Goal: Information Seeking & Learning: Learn about a topic

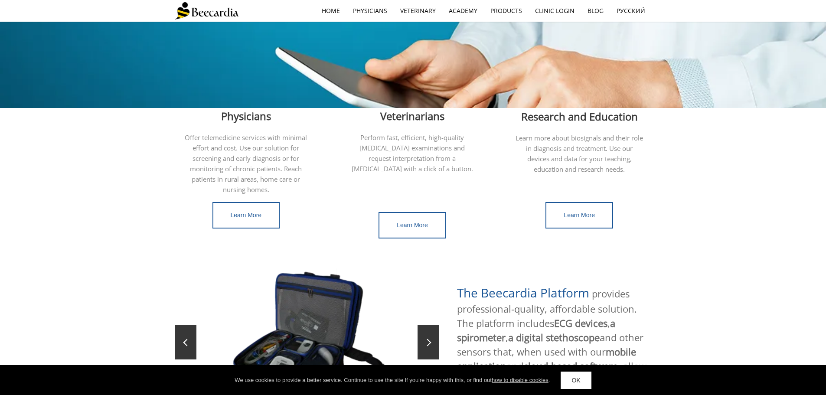
scroll to position [130, 0]
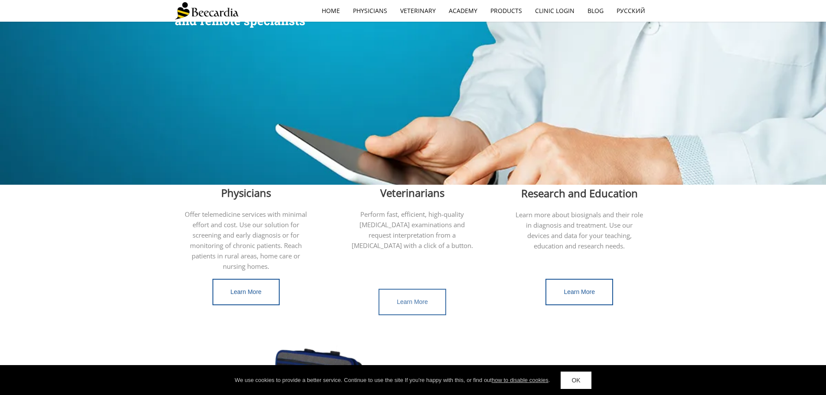
click at [412, 298] on span "Learn More" at bounding box center [412, 301] width 31 height 7
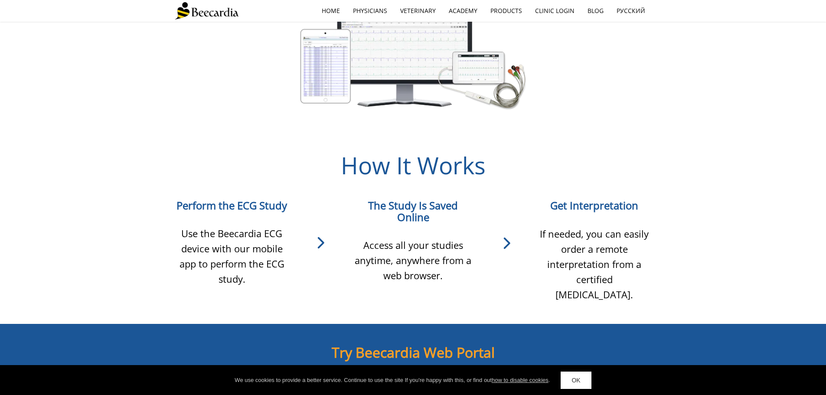
scroll to position [563, 0]
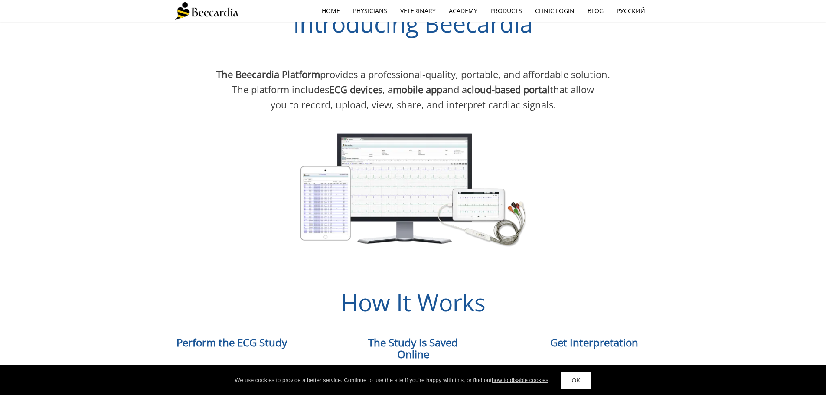
click at [615, 215] on div at bounding box center [413, 186] width 477 height 145
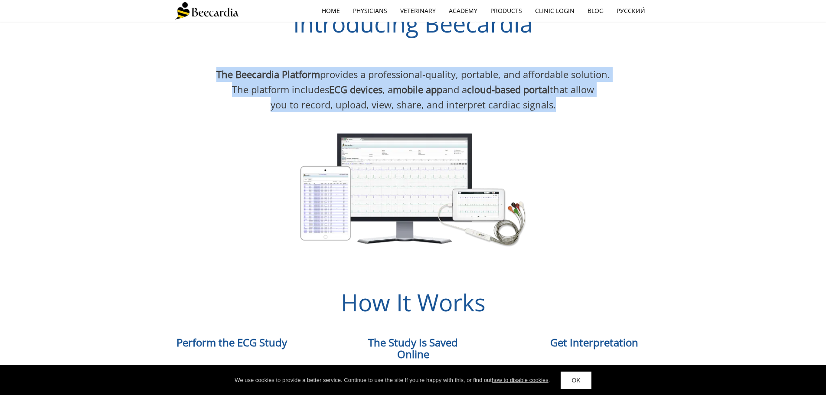
drag, startPoint x: 518, startPoint y: 103, endPoint x: 201, endPoint y: 64, distance: 319.7
click at [201, 65] on div "The Beecardia Platform provides a professional-quality, portable, and affordabl…" at bounding box center [413, 162] width 477 height 195
click at [230, 68] on span "The Beecardia Platform" at bounding box center [268, 74] width 104 height 13
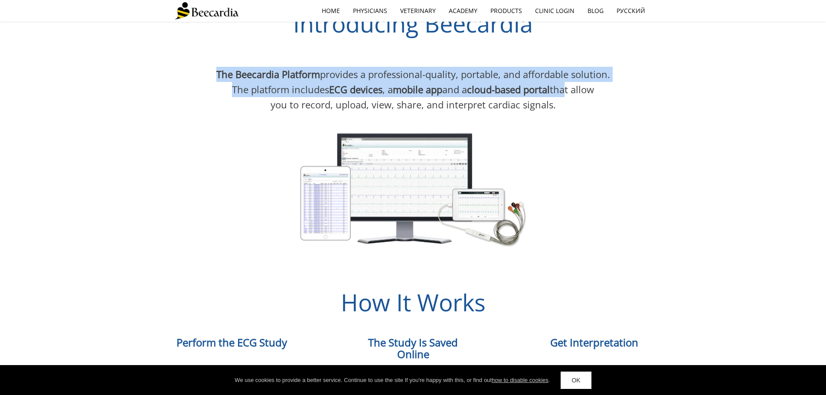
drag, startPoint x: 215, startPoint y: 43, endPoint x: 576, endPoint y: 79, distance: 362.4
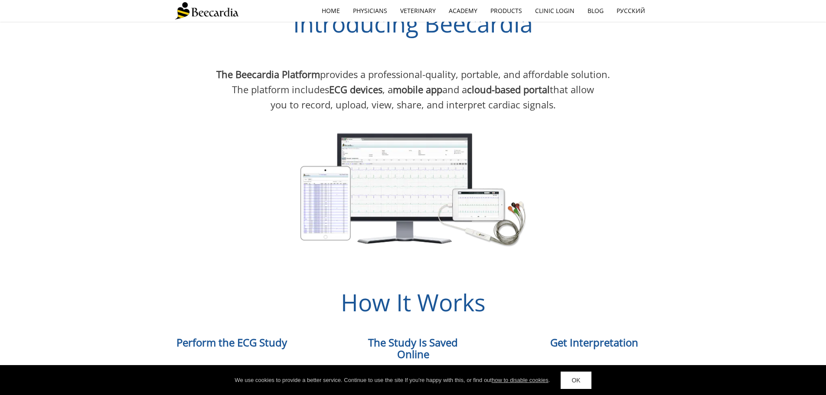
click at [576, 83] on span "The platform includes [MEDICAL_DATA] devices , a mobile app and a cloud-based p…" at bounding box center [413, 89] width 362 height 13
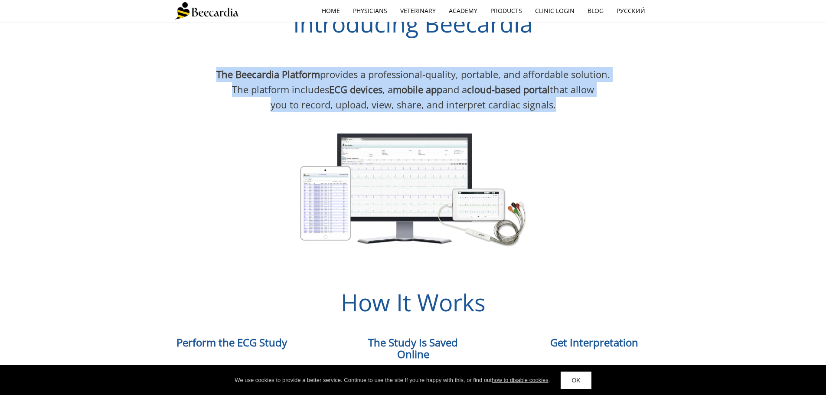
drag, startPoint x: 559, startPoint y: 90, endPoint x: 213, endPoint y: 62, distance: 347.0
click at [214, 67] on div "The Beecardia Platform provides a professional-quality, portable, and affordabl…" at bounding box center [413, 90] width 477 height 46
click at [213, 67] on p "The Beecardia Platform provides a professional-quality, portable, and affordabl…" at bounding box center [413, 74] width 477 height 15
drag, startPoint x: 527, startPoint y: 103, endPoint x: 636, endPoint y: 113, distance: 109.2
click at [636, 113] on div "The Beecardia Platform provides a professional-quality, portable, and affordabl…" at bounding box center [413, 162] width 477 height 195
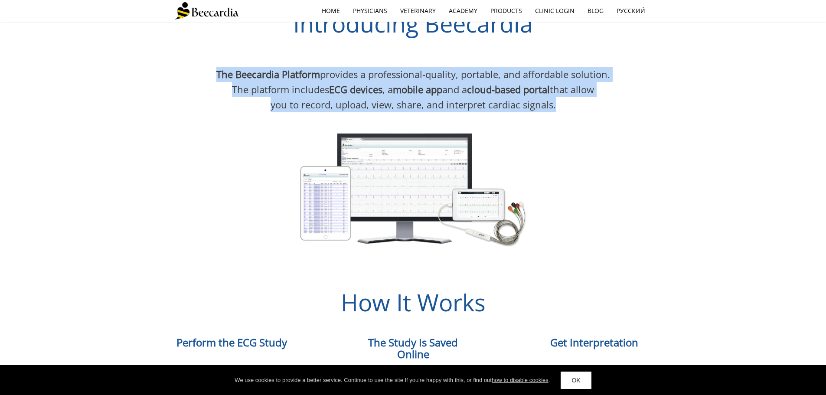
click at [636, 114] on div at bounding box center [413, 186] width 477 height 145
drag, startPoint x: 559, startPoint y: 94, endPoint x: 202, endPoint y: 57, distance: 359.1
click at [202, 67] on div "The Beecardia Platform provides a professional-quality, portable, and affordabl…" at bounding box center [413, 90] width 477 height 46
click at [206, 67] on p "The Beecardia Platform provides a professional-quality, portable, and affordabl…" at bounding box center [413, 74] width 477 height 15
drag, startPoint x: 209, startPoint y: 59, endPoint x: 606, endPoint y: 104, distance: 400.0
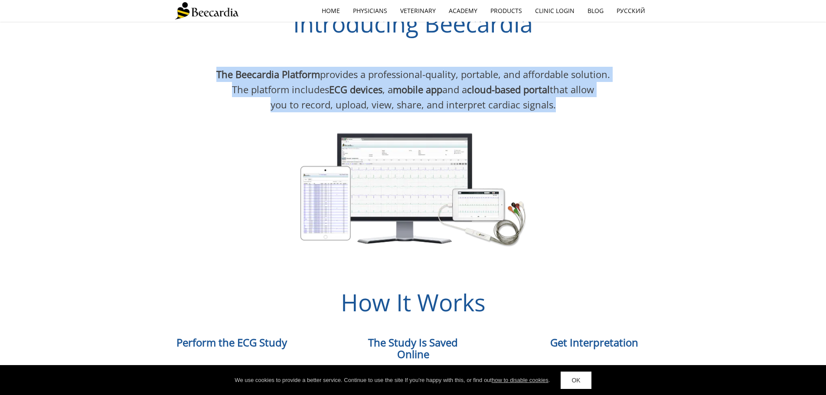
click at [639, 114] on div "The Beecardia Platform provides a professional-quality, portable, and affordabl…" at bounding box center [413, 162] width 477 height 195
click at [581, 97] on p "you to record, upload, view, share, and interpret cardiac signals." at bounding box center [413, 104] width 477 height 15
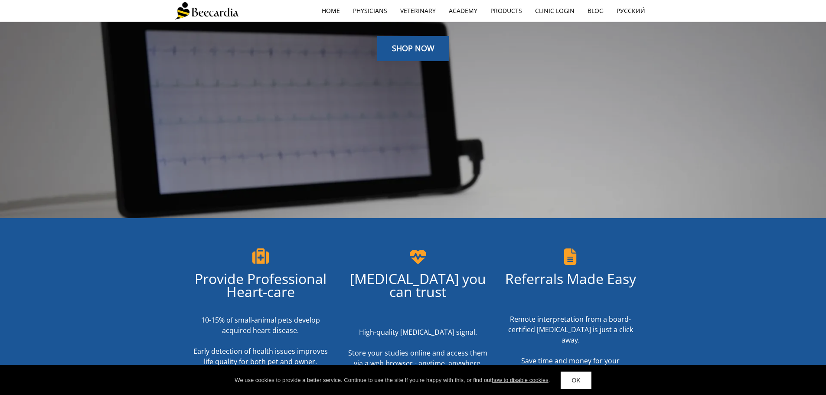
scroll to position [0, 0]
